Goal: Task Accomplishment & Management: Use online tool/utility

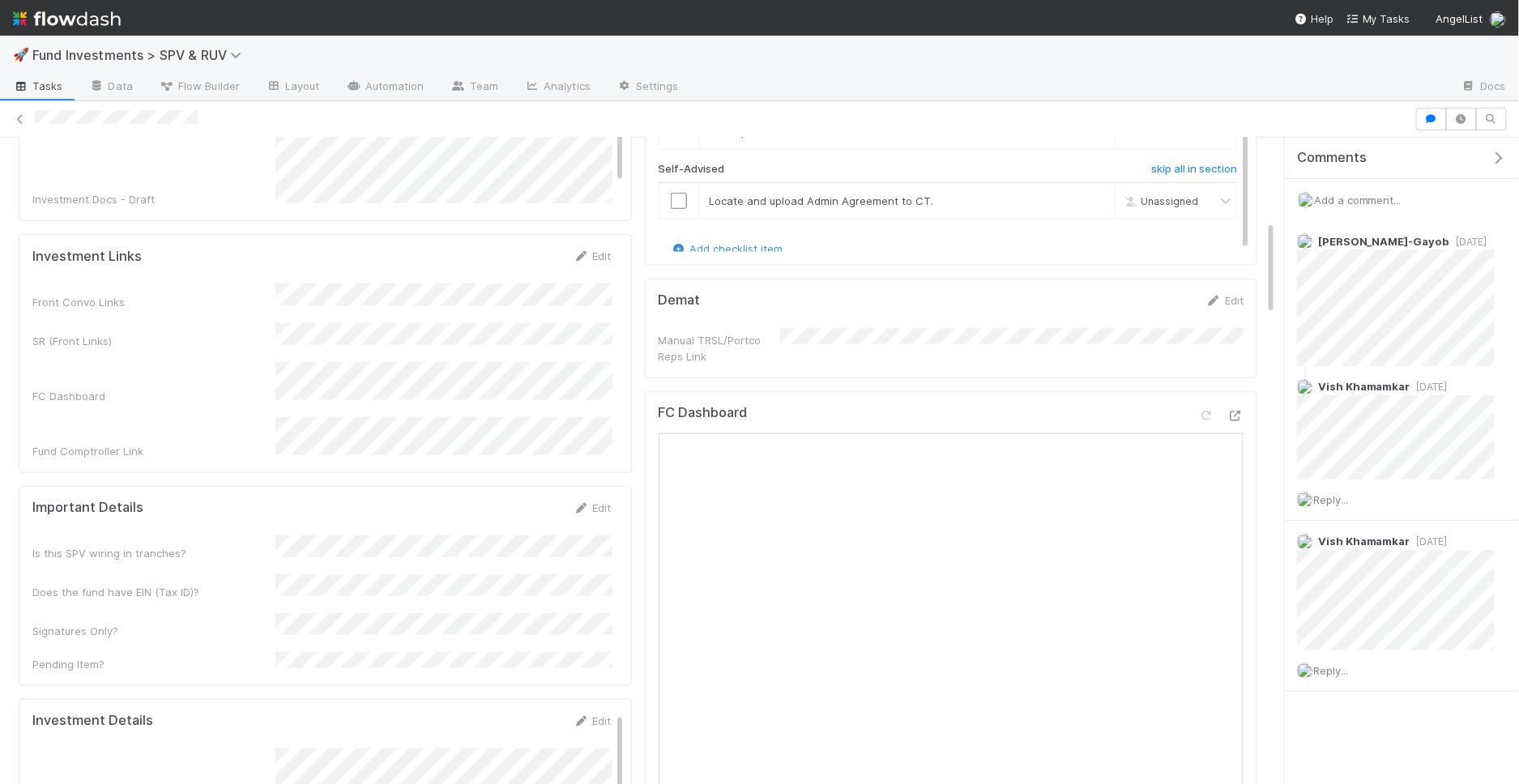
scroll to position [603, 0]
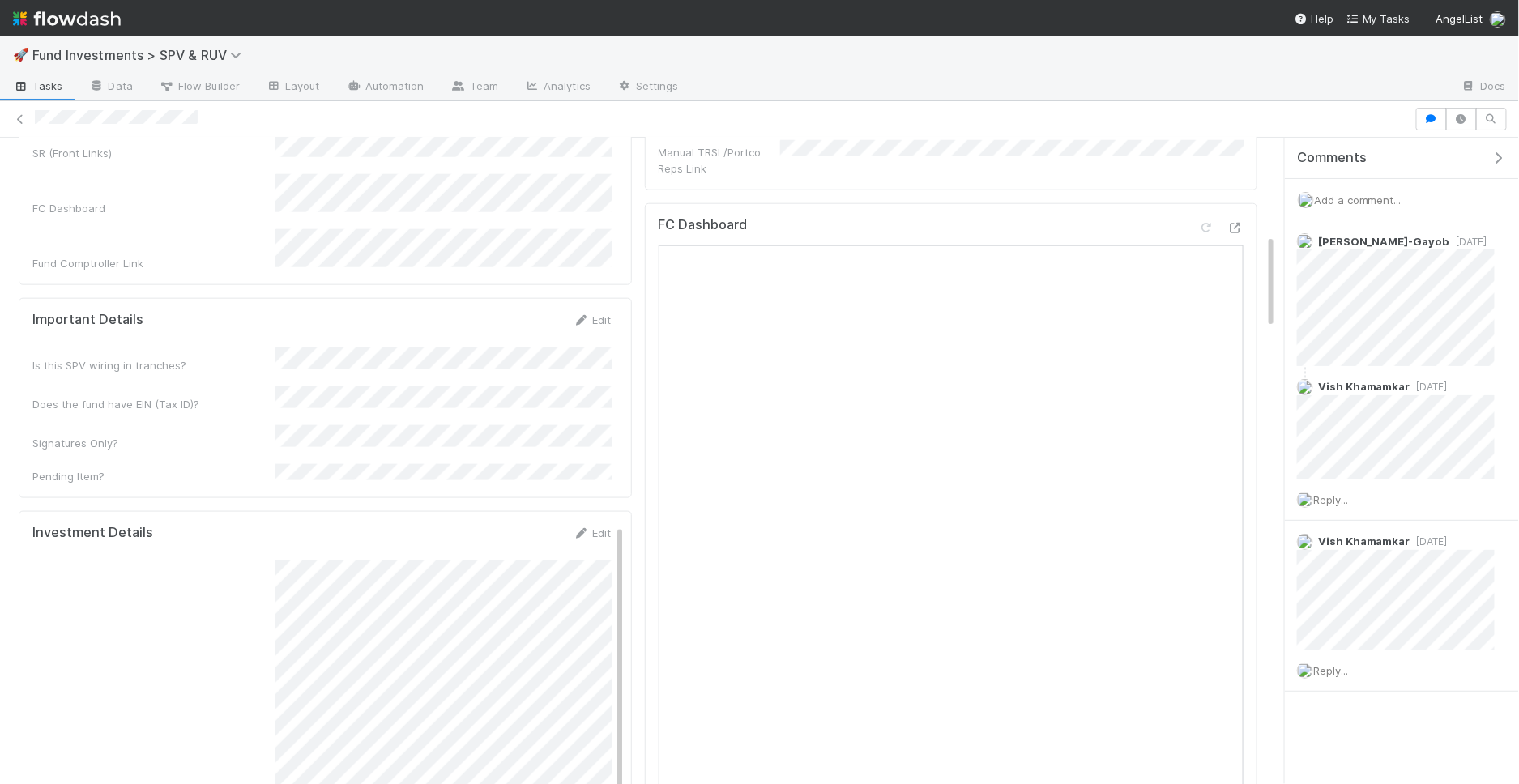
scroll to position [617, 0]
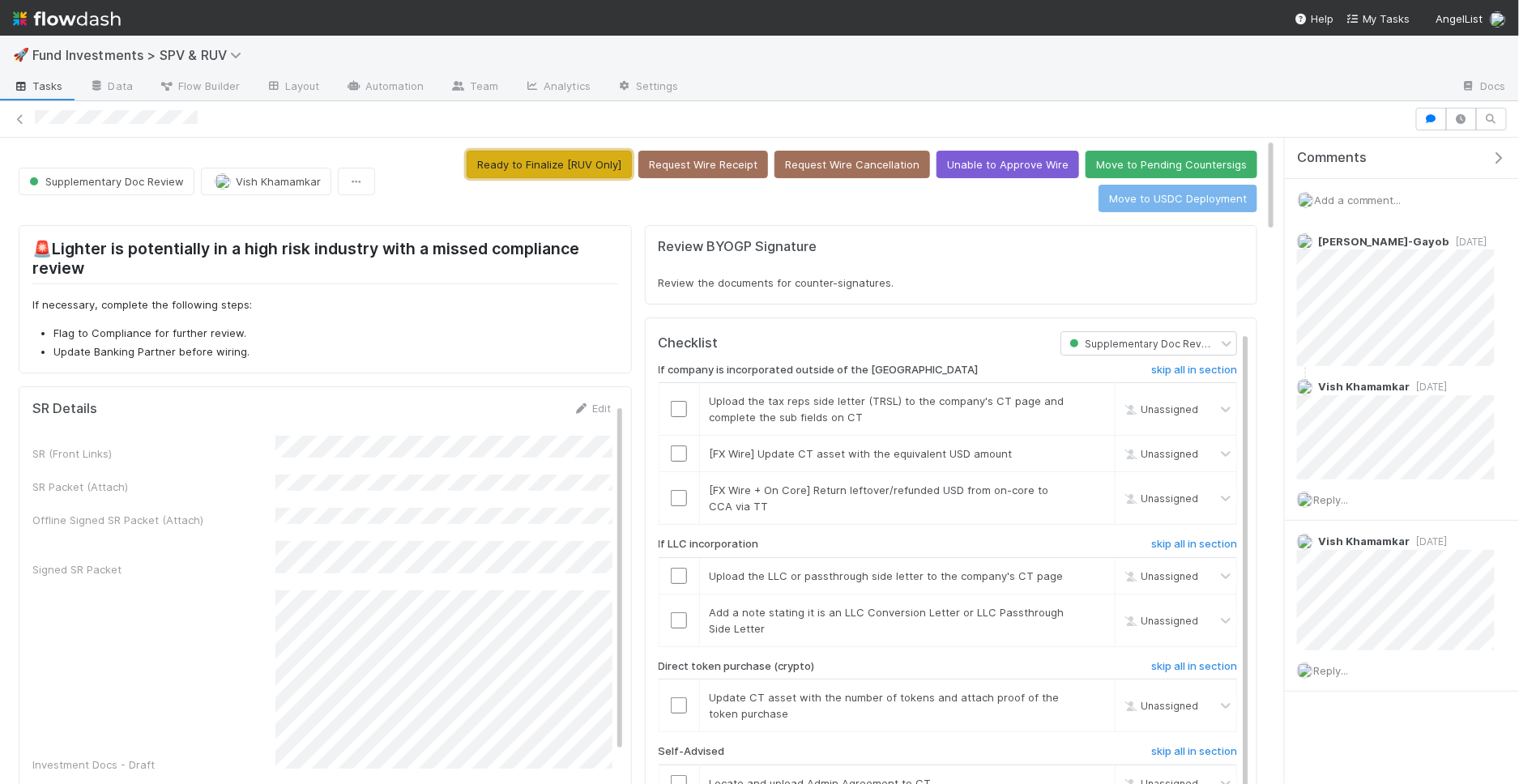
click at [582, 161] on button "Ready to Finalize [RUV Only]" at bounding box center [550, 164] width 165 height 28
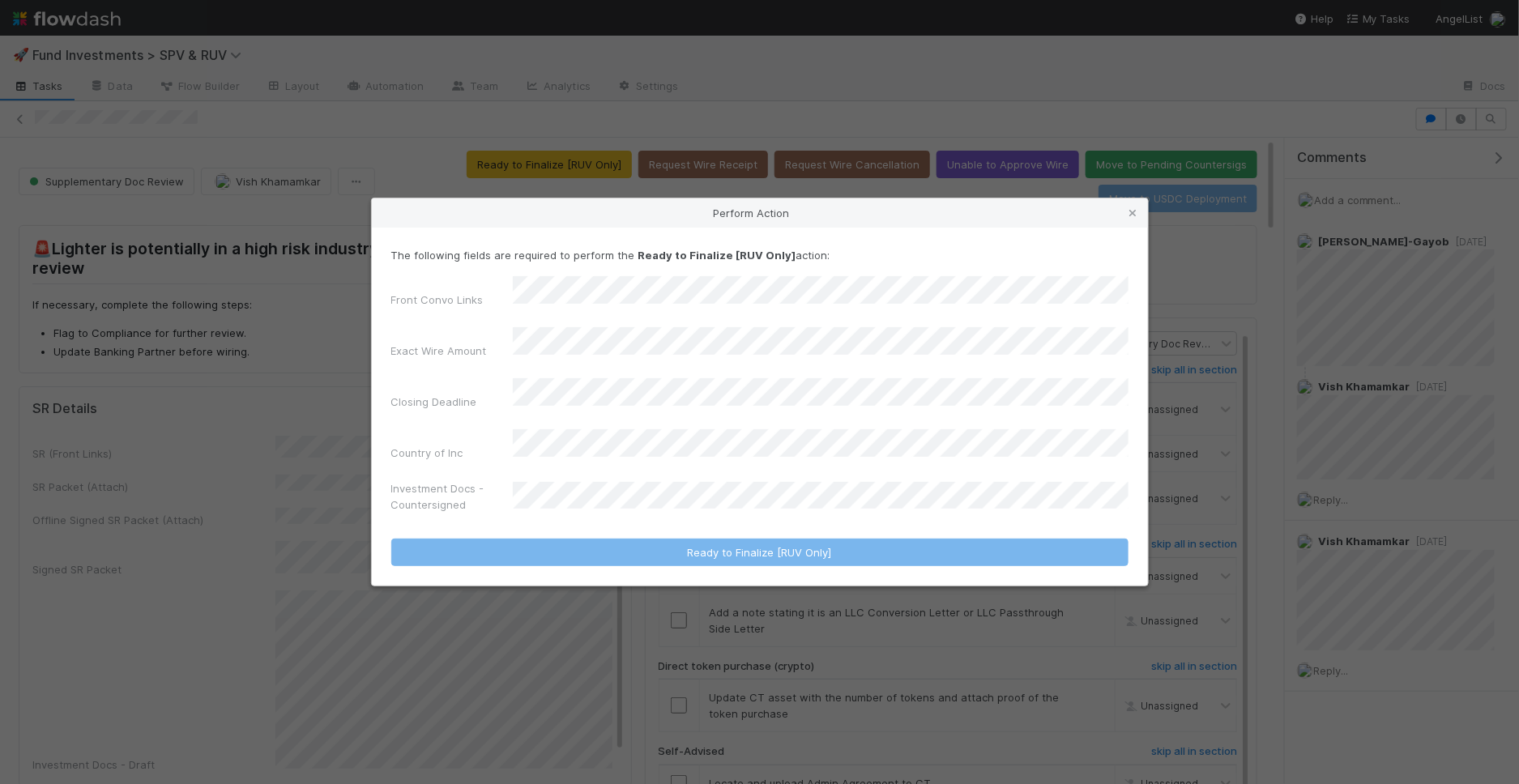
click at [302, 472] on div "Perform Action The following fields are required to perform the Ready to Finali…" at bounding box center [759, 392] width 1519 height 784
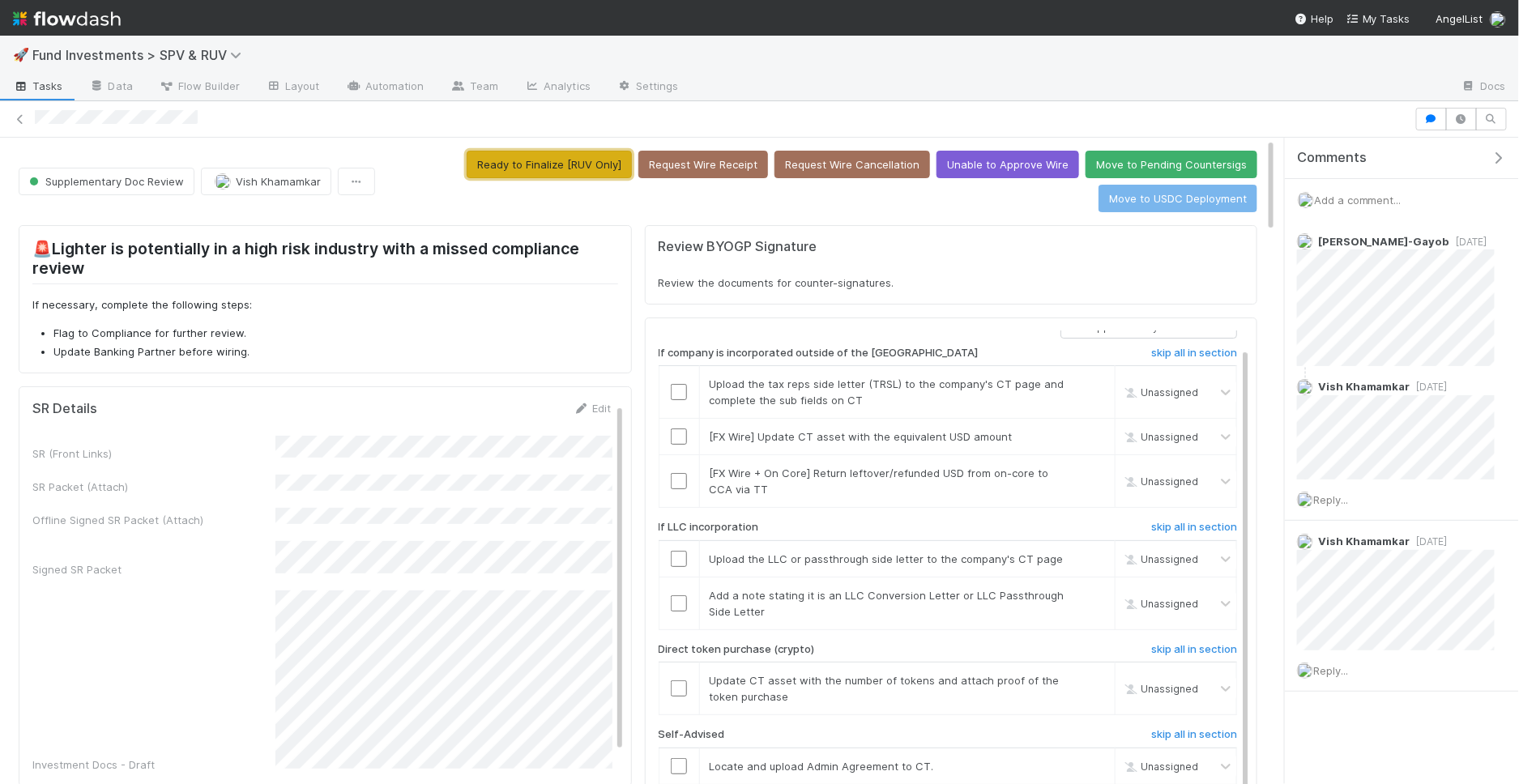
click at [518, 157] on button "Ready to Finalize [RUV Only]" at bounding box center [550, 164] width 165 height 28
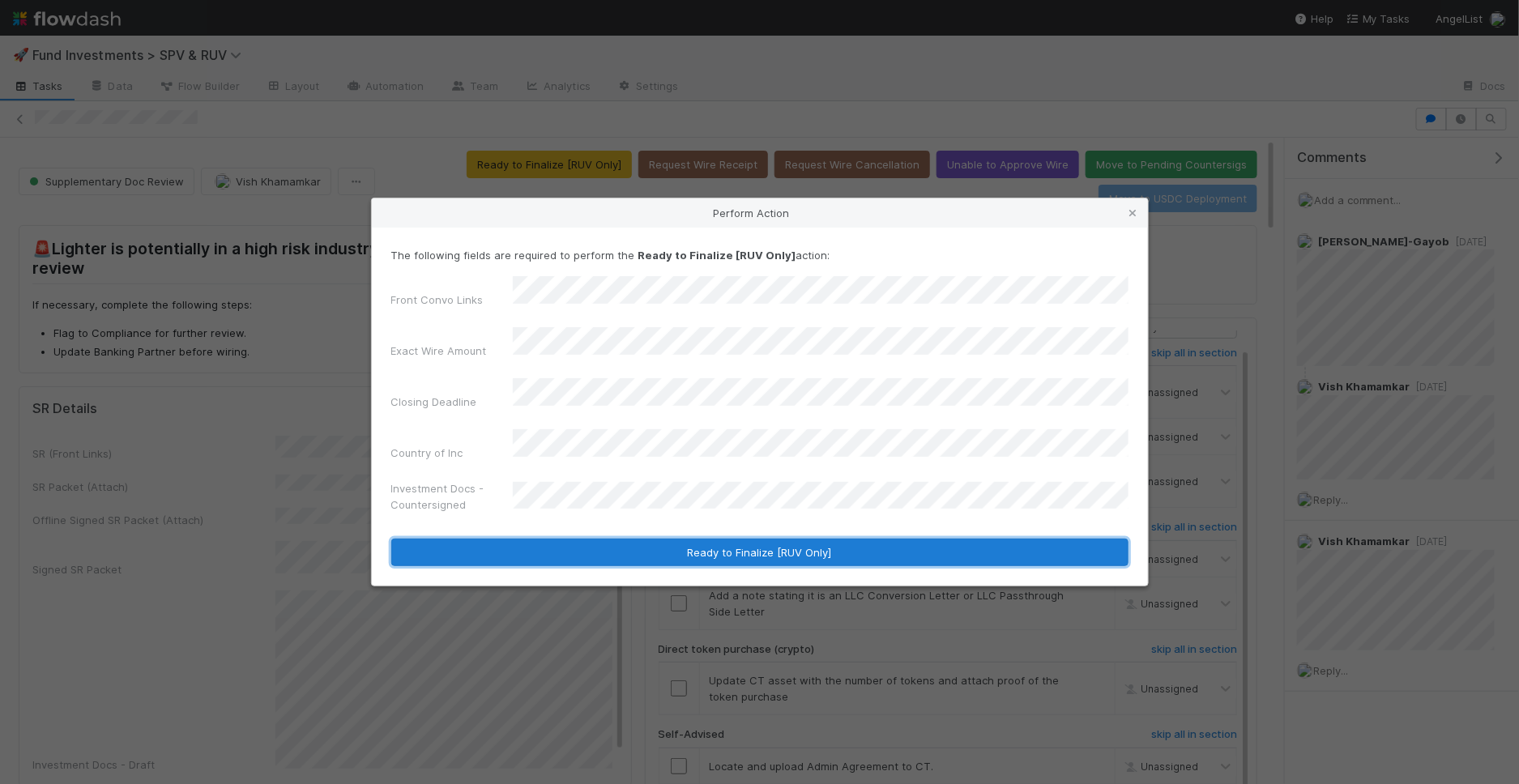
click at [721, 543] on button "Ready to Finalize [RUV Only]" at bounding box center [760, 552] width 737 height 28
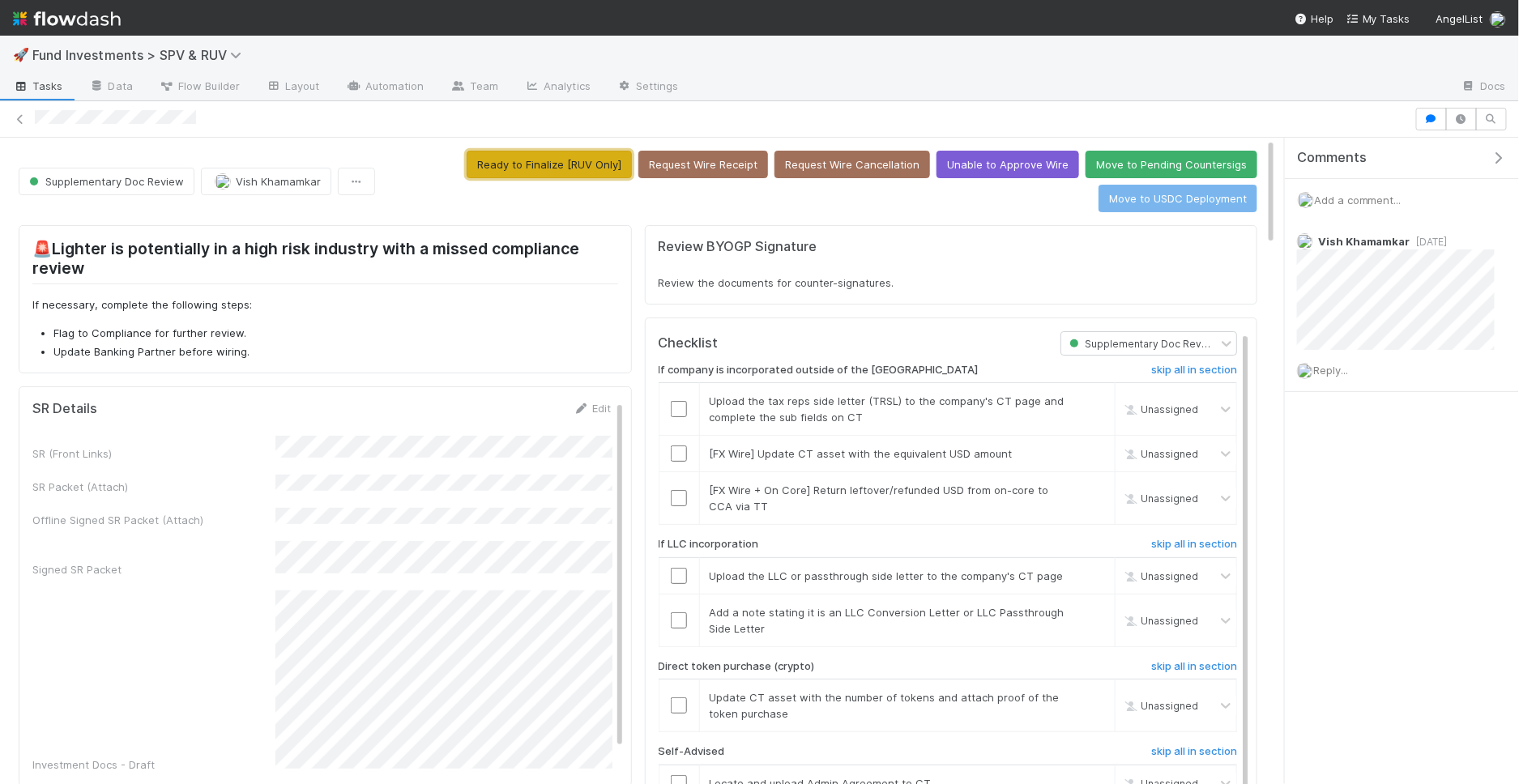
click at [557, 170] on button "Ready to Finalize [RUV Only]" at bounding box center [550, 164] width 165 height 28
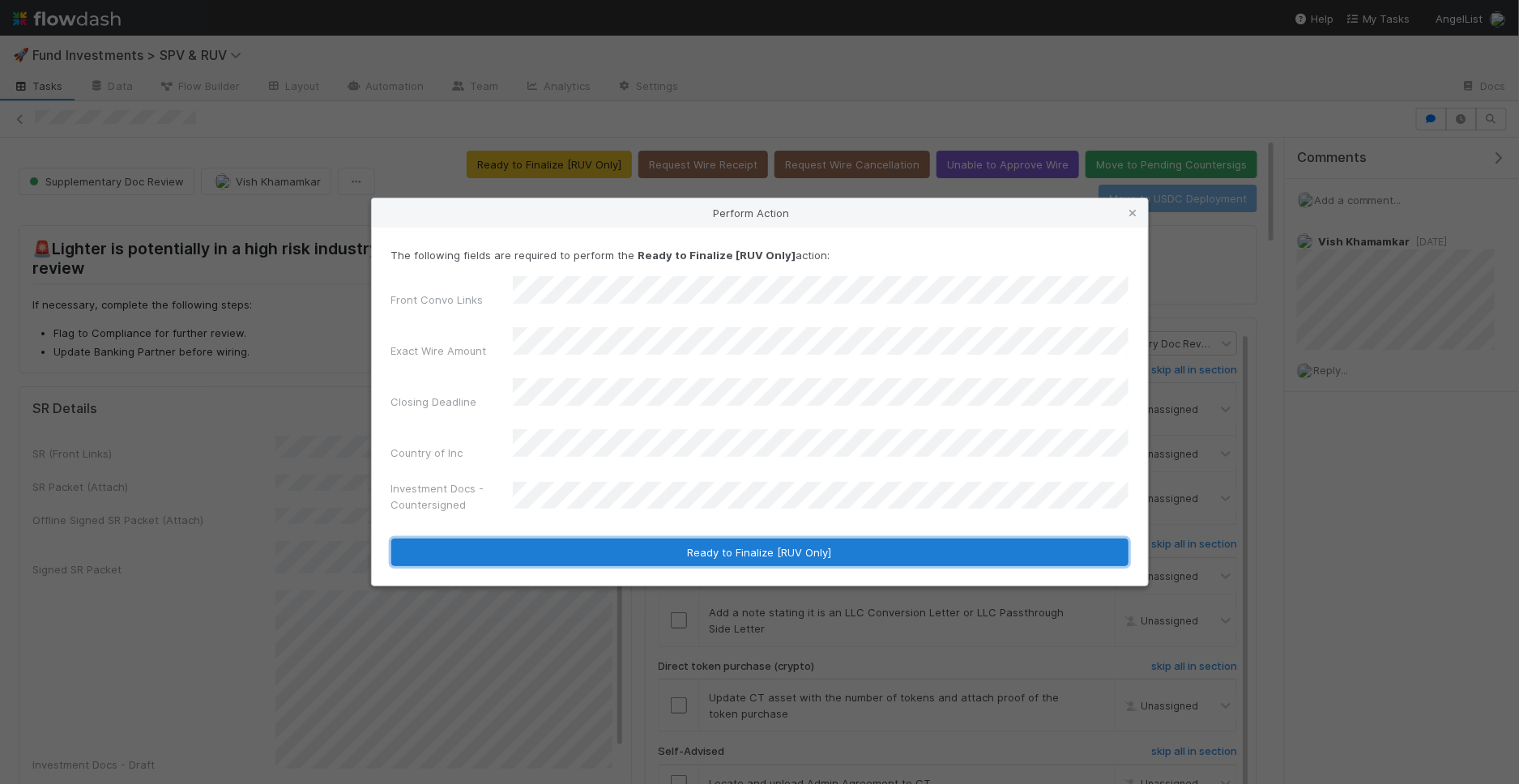
click at [709, 538] on button "Ready to Finalize [RUV Only]" at bounding box center [760, 552] width 737 height 28
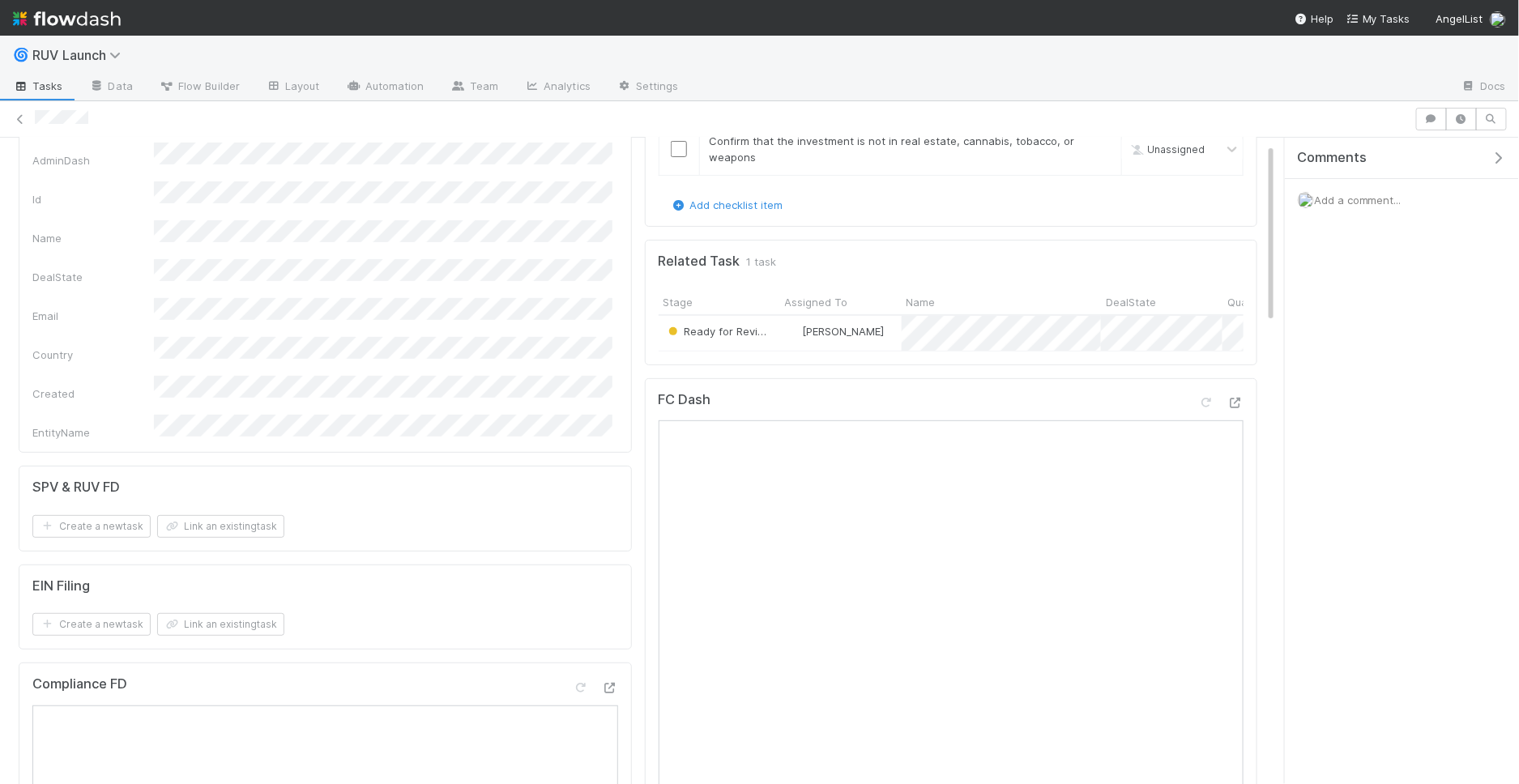
scroll to position [188, 0]
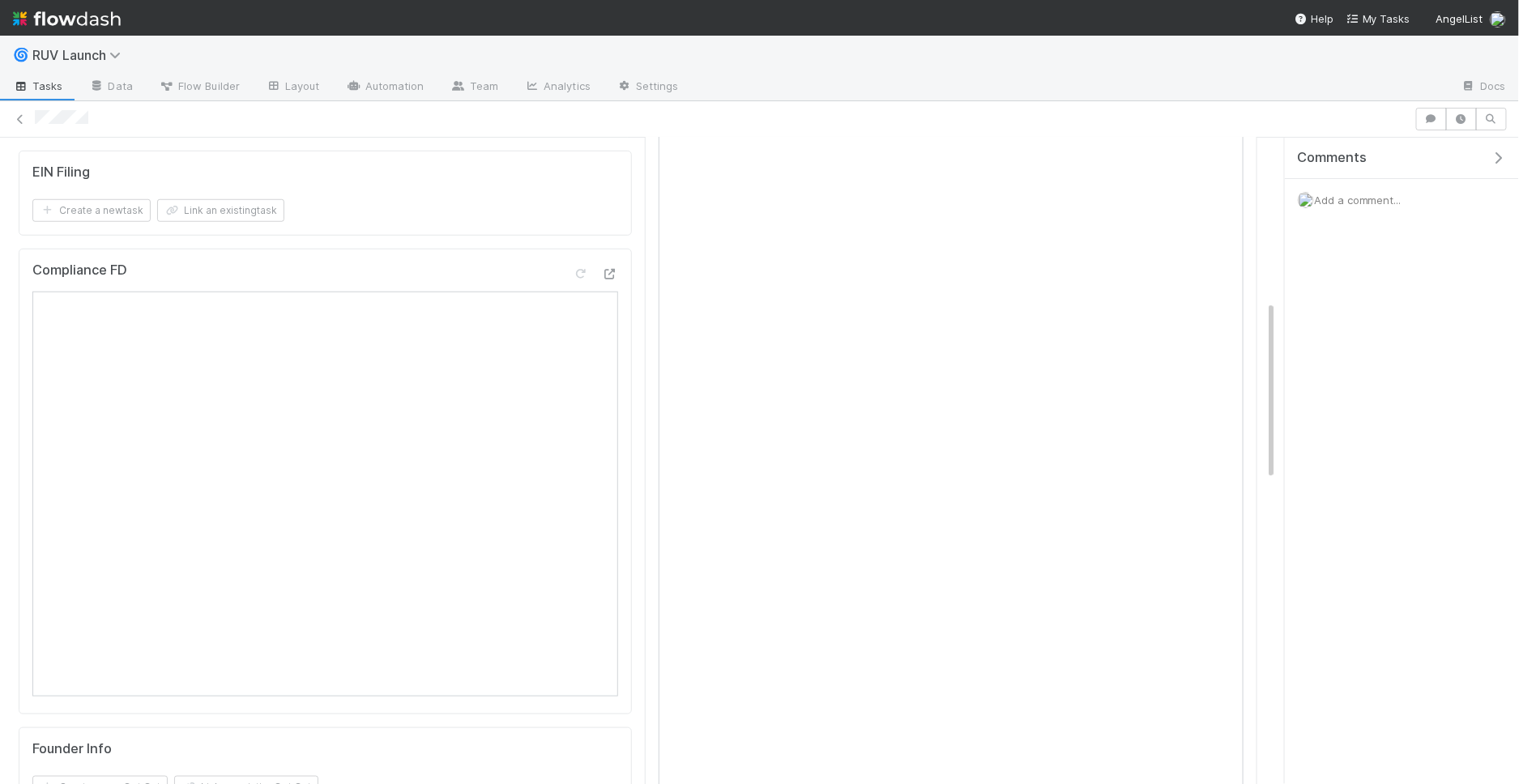
scroll to position [586, 0]
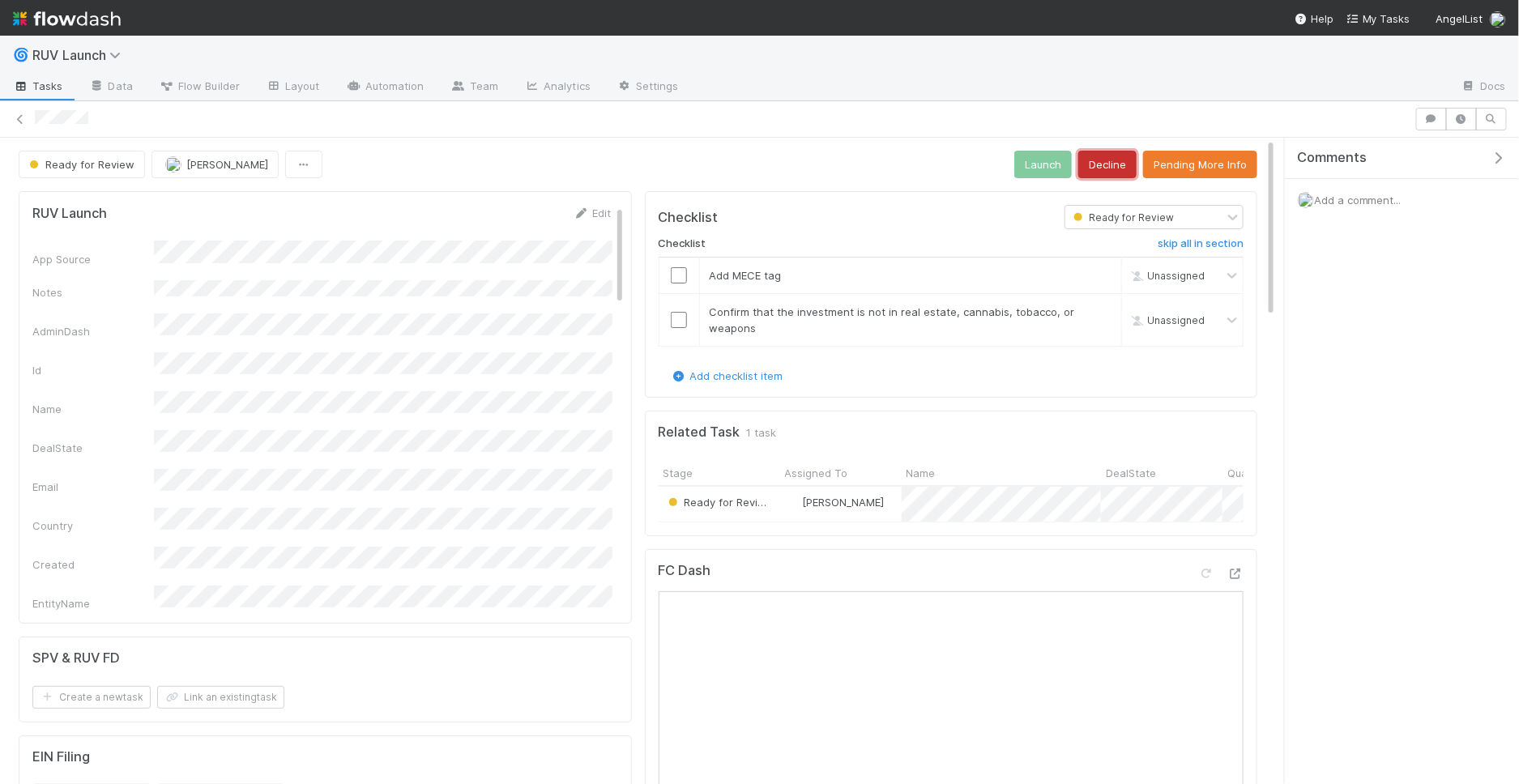
click at [1118, 162] on button "Decline" at bounding box center [1107, 164] width 58 height 28
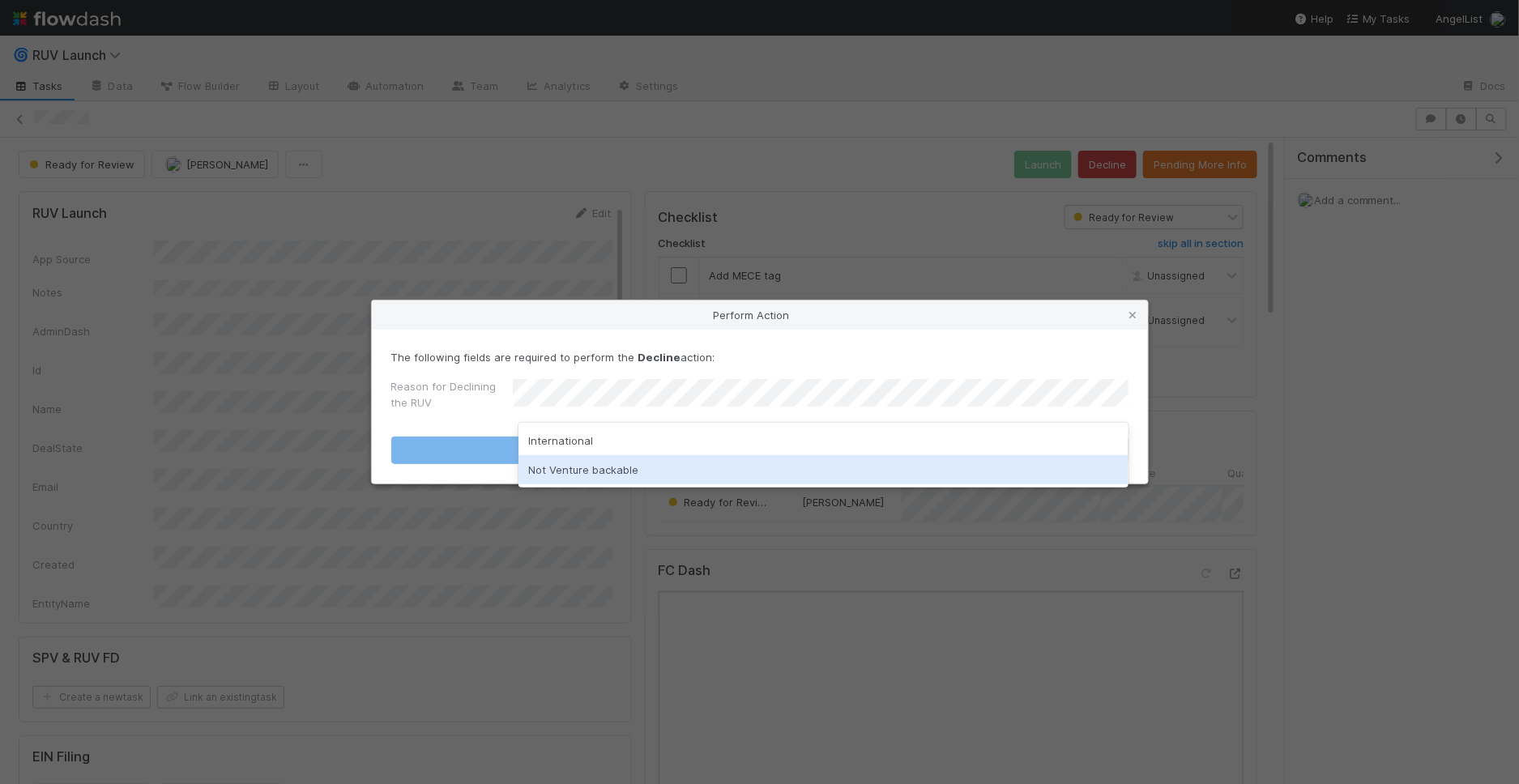
click at [570, 476] on div "Not Venture backable" at bounding box center [823, 469] width 610 height 29
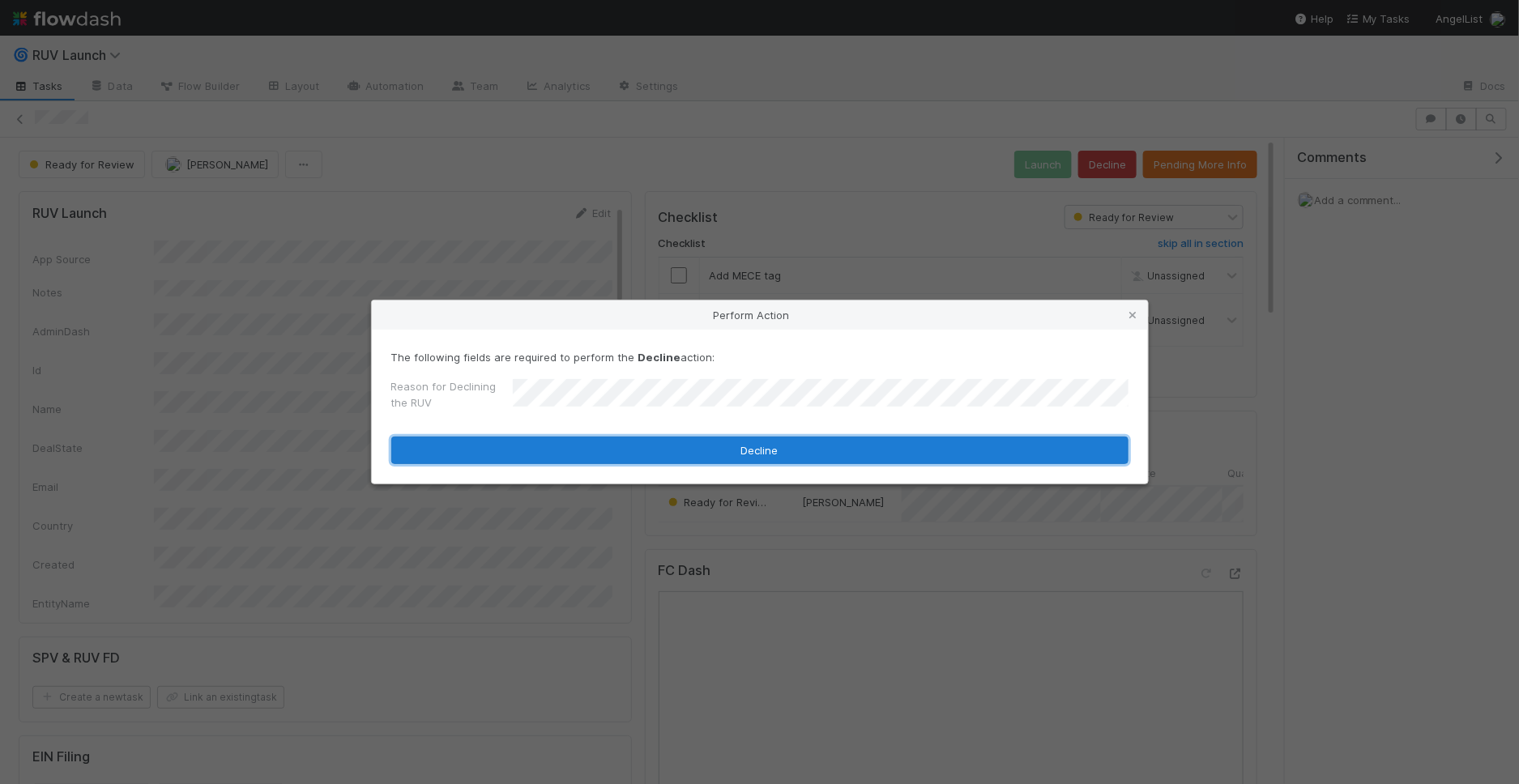
click at [583, 444] on button "Decline" at bounding box center [760, 450] width 737 height 28
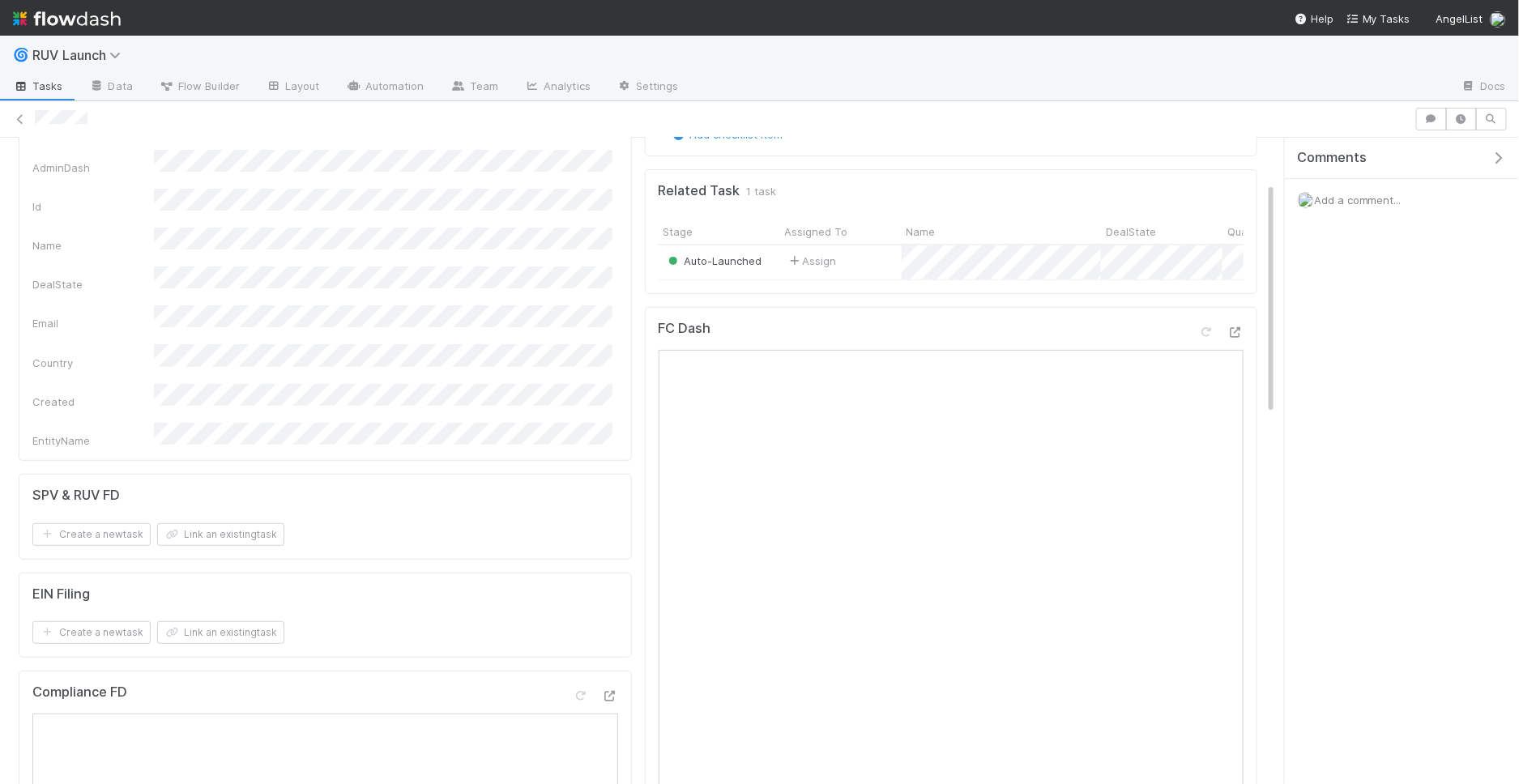
scroll to position [167, 0]
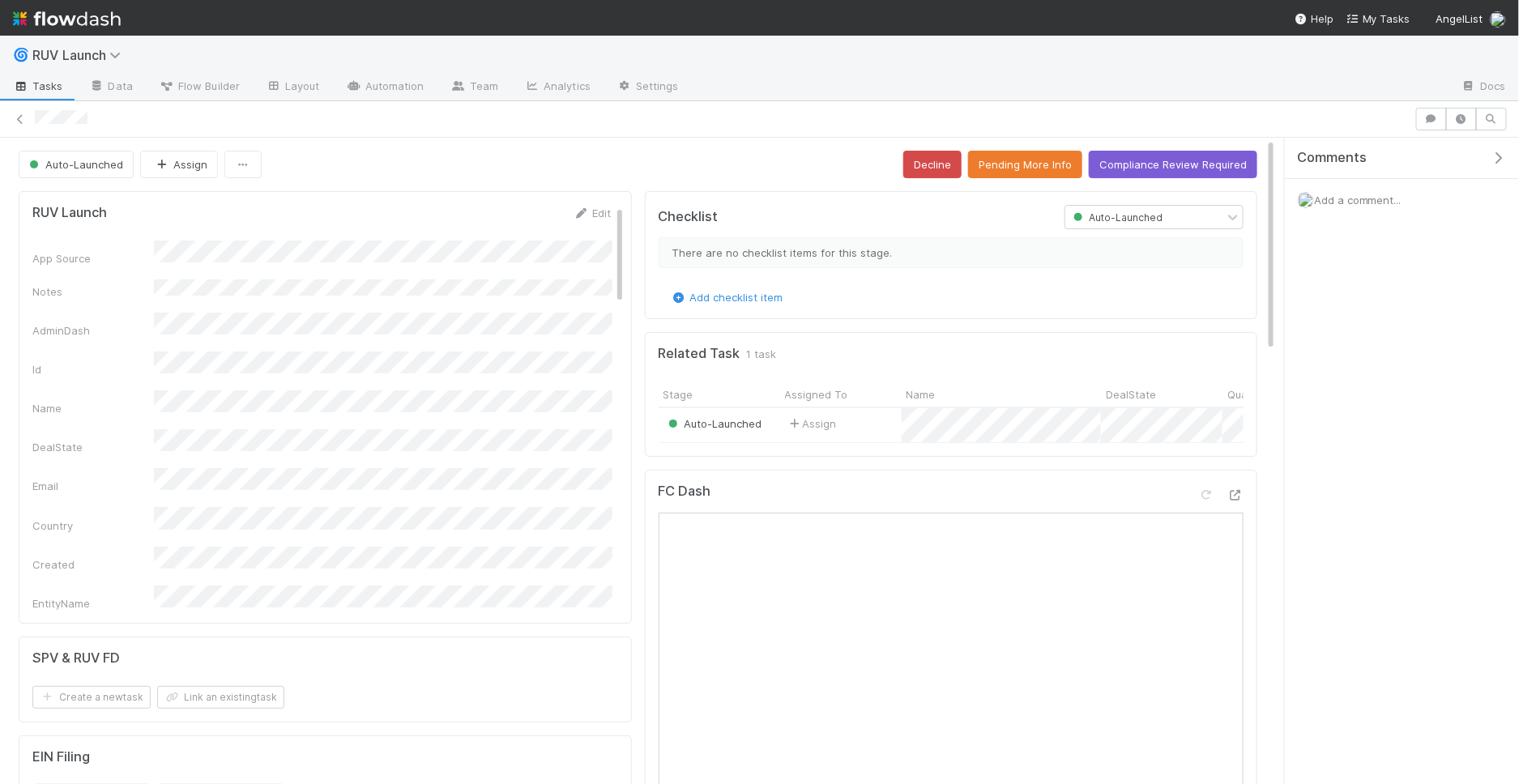
scroll to position [29, 0]
